Goal: Task Accomplishment & Management: Complete application form

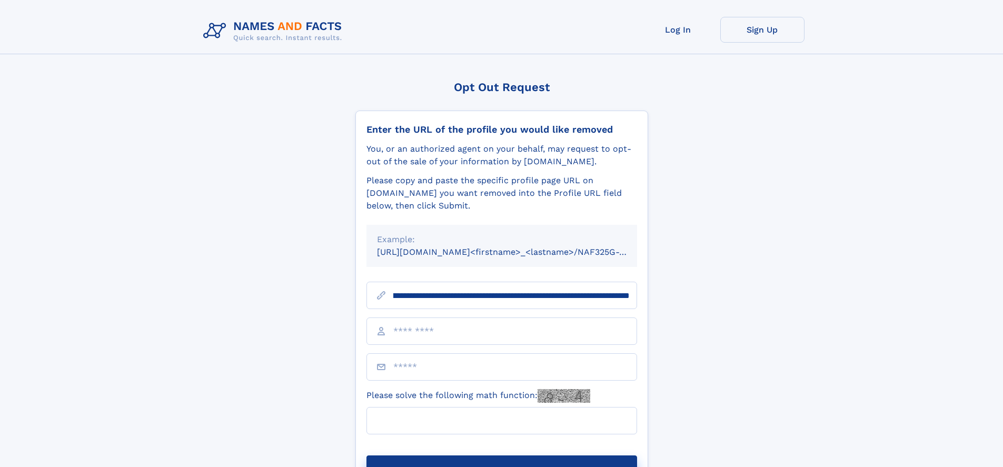
scroll to position [0, 113]
type input "**********"
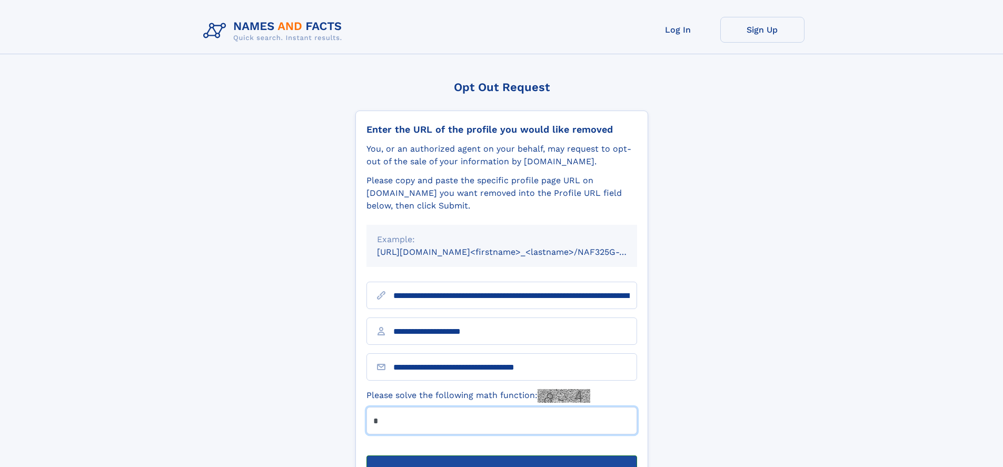
type input "*"
click at [501, 455] on button "Submit Opt Out Request" at bounding box center [501, 472] width 271 height 34
